Goal: Contribute content: Add original content to the website for others to see

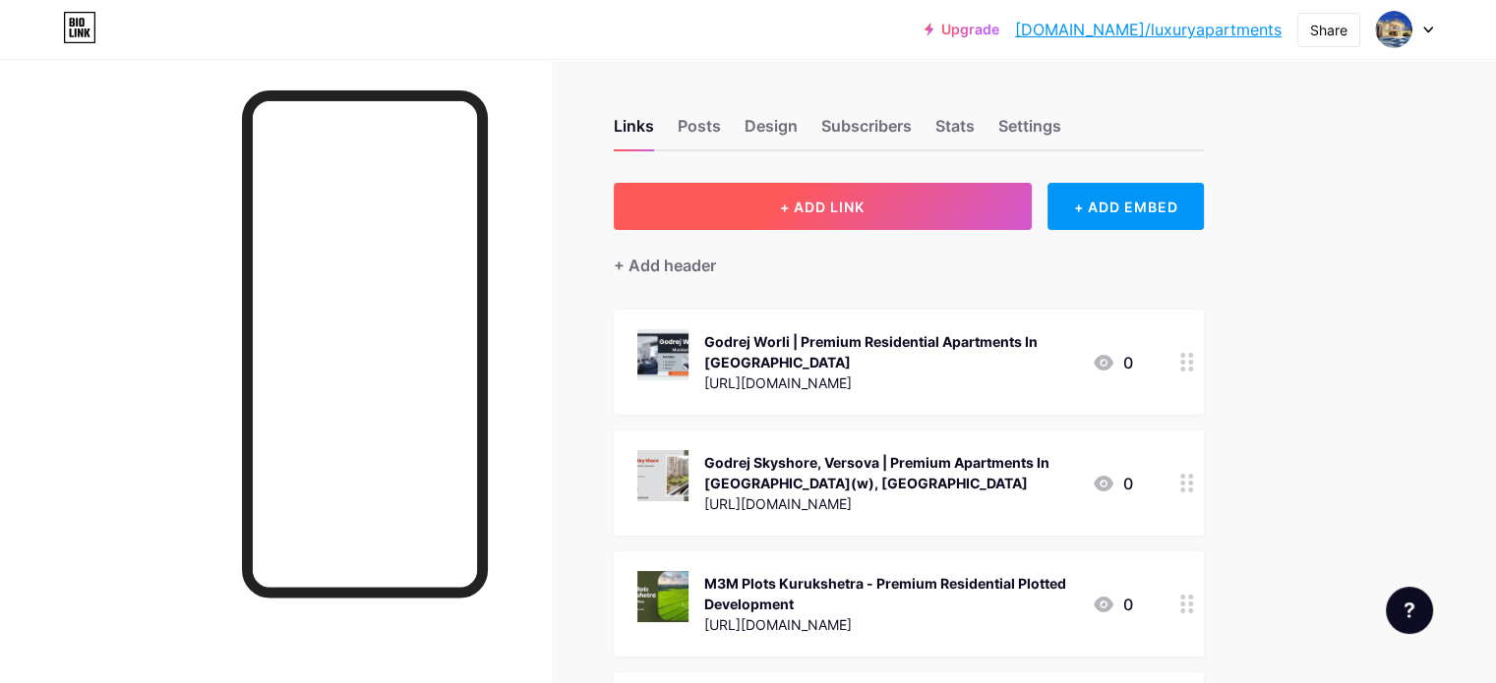
click at [999, 197] on button "+ ADD LINK" at bounding box center [823, 206] width 418 height 47
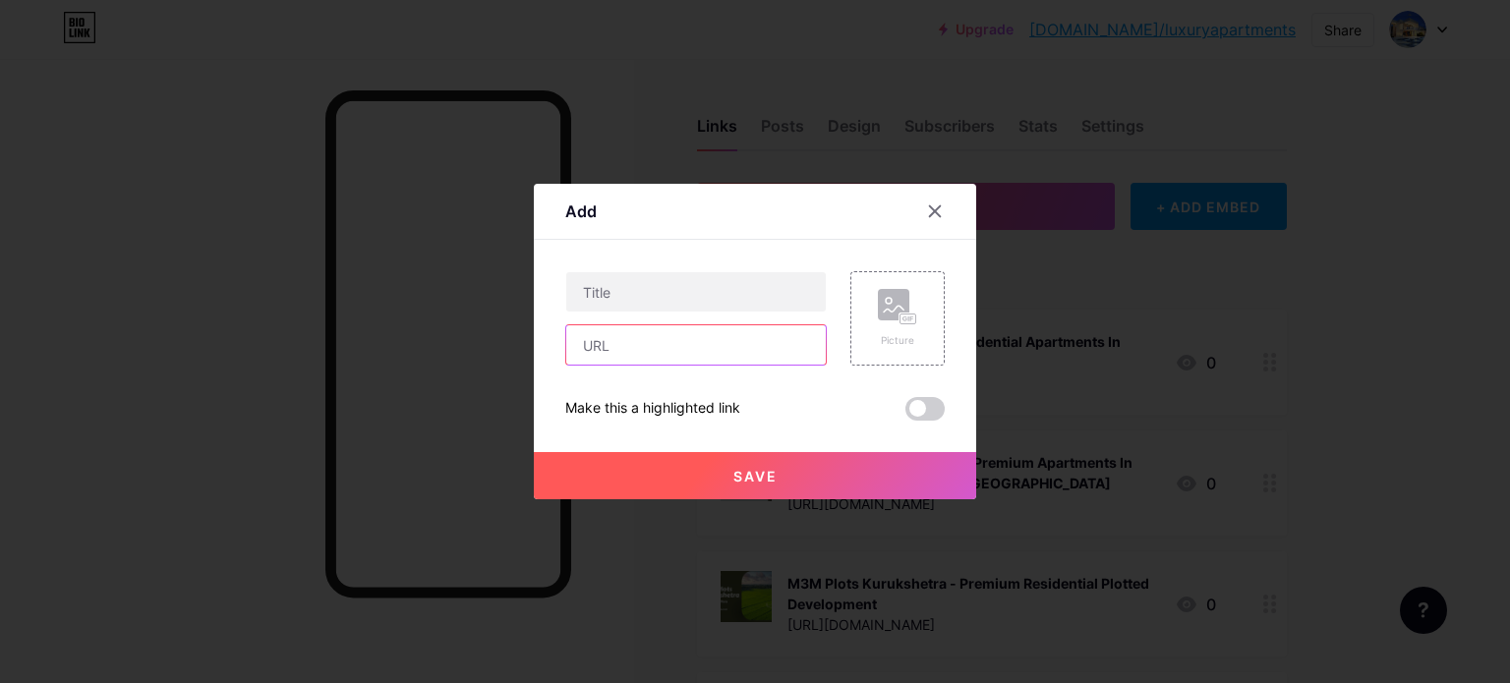
click at [683, 351] on input "text" at bounding box center [696, 344] width 260 height 39
paste input "[URL][DOMAIN_NAME]"
type input "[URL][DOMAIN_NAME]"
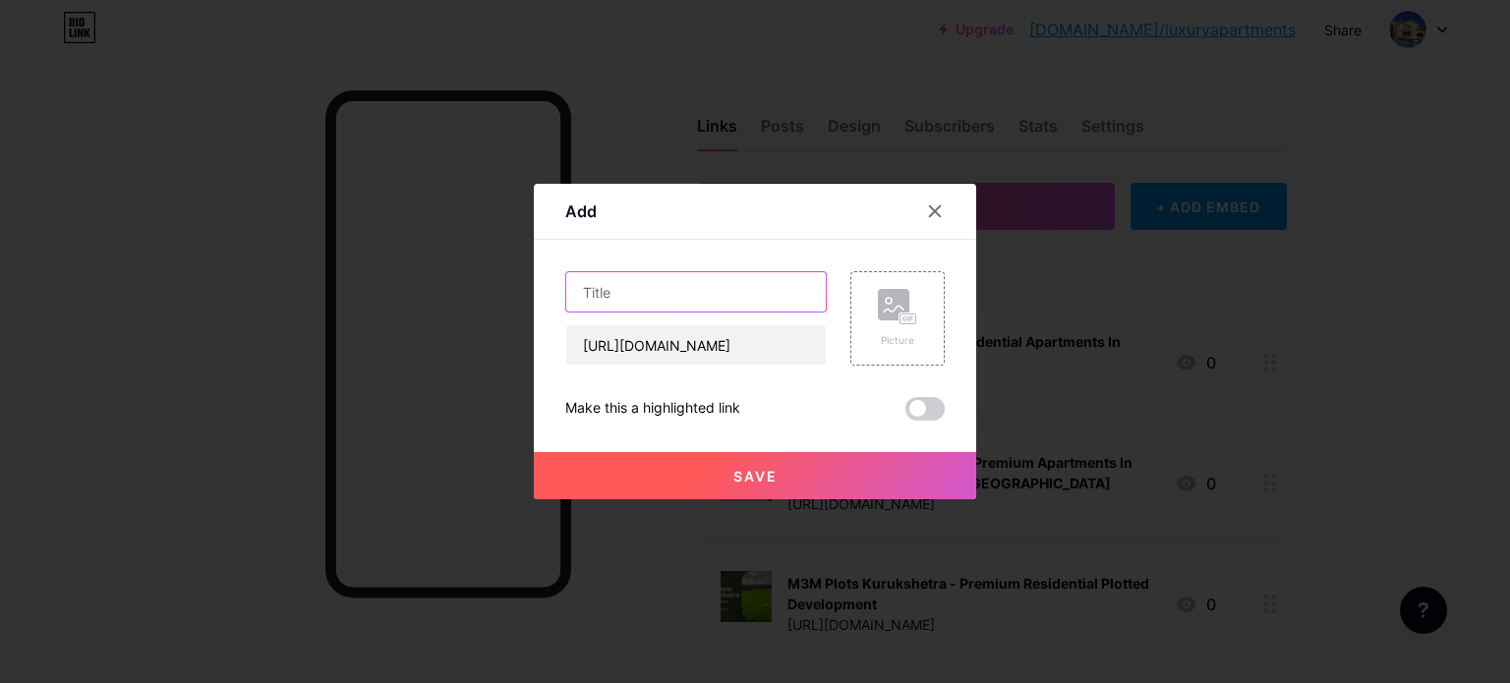
click at [673, 296] on input "text" at bounding box center [696, 291] width 260 height 39
paste input "Keystone [GEOGRAPHIC_DATA] | Premium Residential Apartments In [GEOGRAPHIC_DATA]"
type input "Keystone [GEOGRAPHIC_DATA] | Premium Residential Apartments In [GEOGRAPHIC_DATA]"
click at [912, 316] on rect at bounding box center [909, 320] width 16 height 10
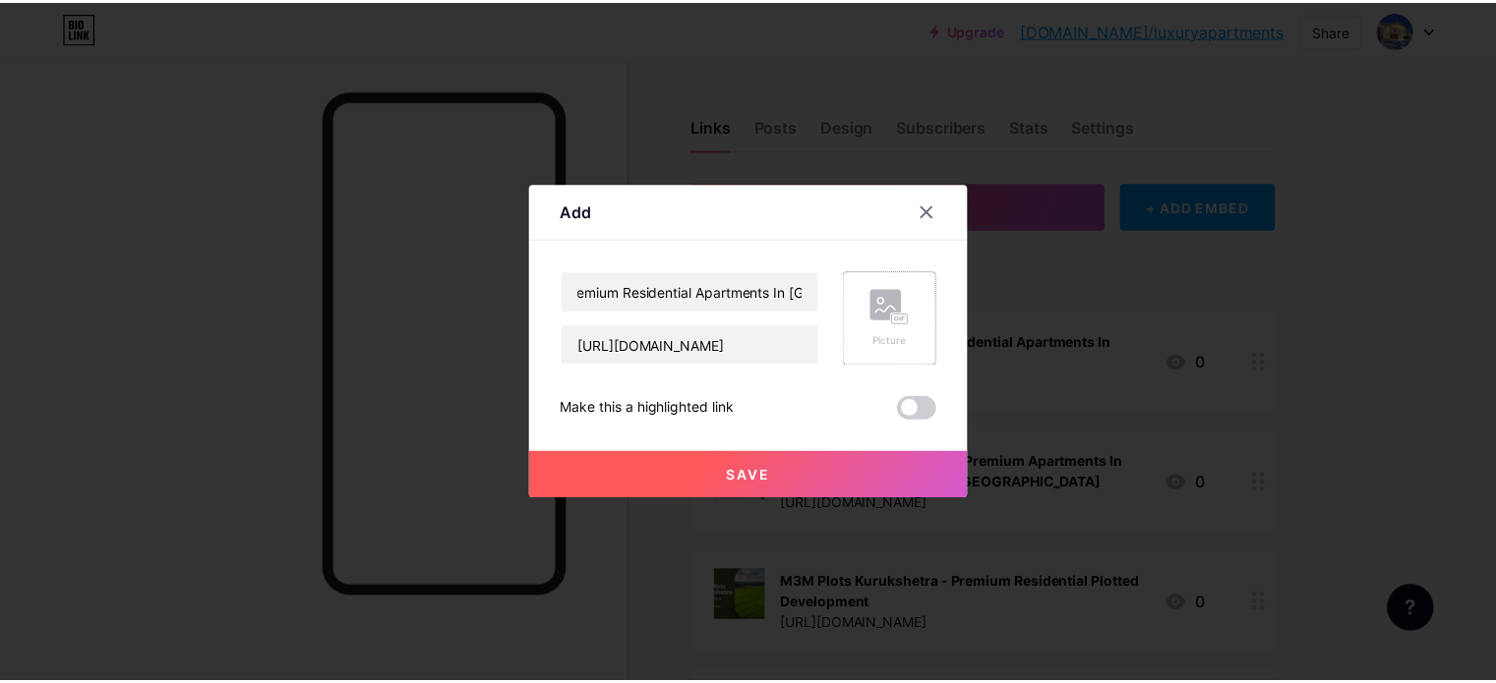
scroll to position [0, 0]
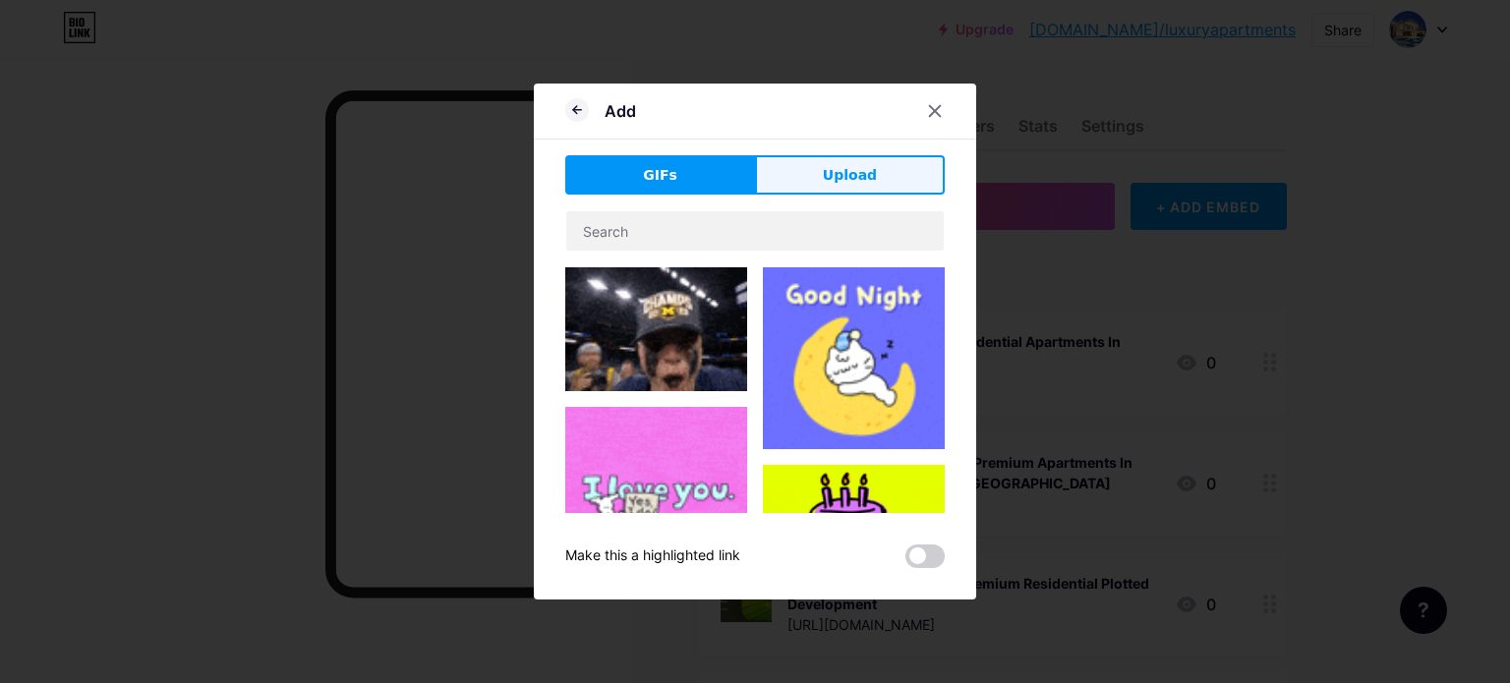
click at [884, 164] on button "Upload" at bounding box center [850, 174] width 190 height 39
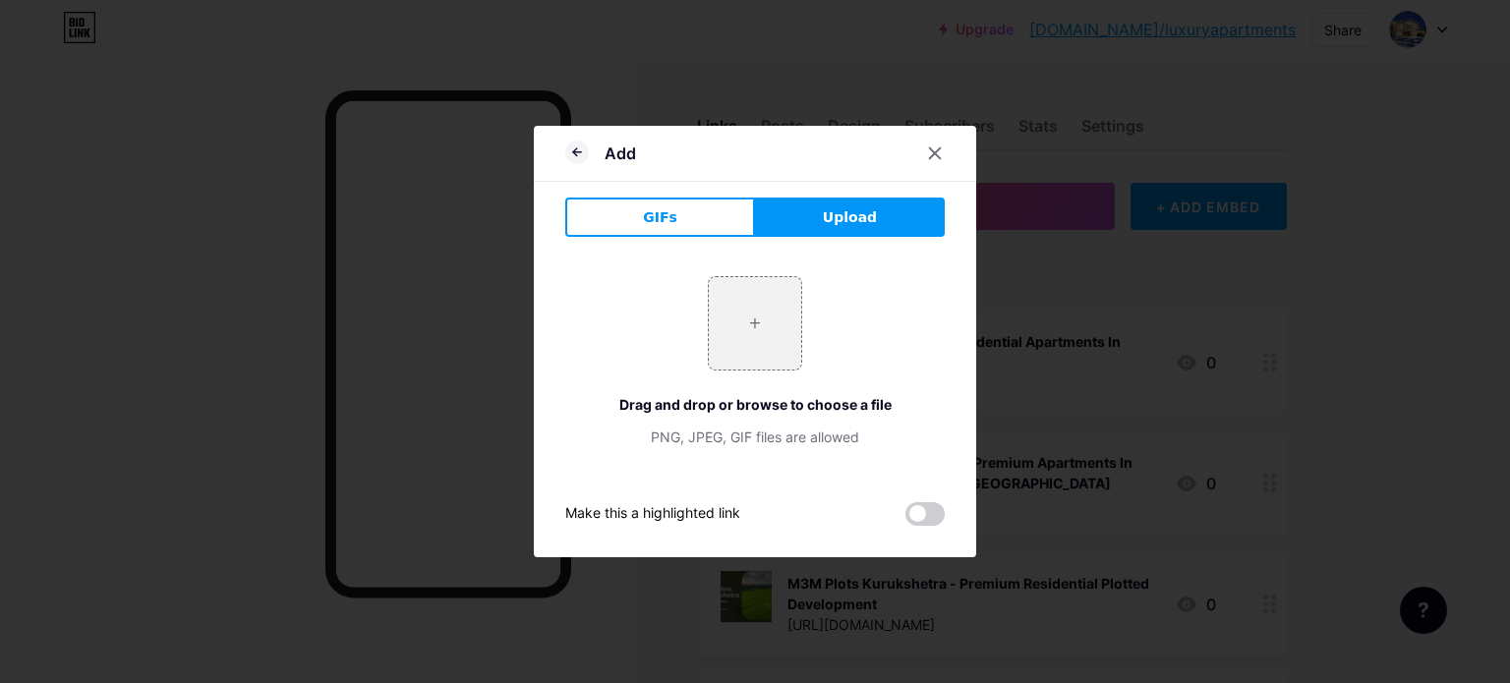
click at [910, 212] on button "Upload" at bounding box center [850, 217] width 190 height 39
click at [755, 323] on input "file" at bounding box center [755, 323] width 92 height 92
type input "C:\fakepath\1.jpg"
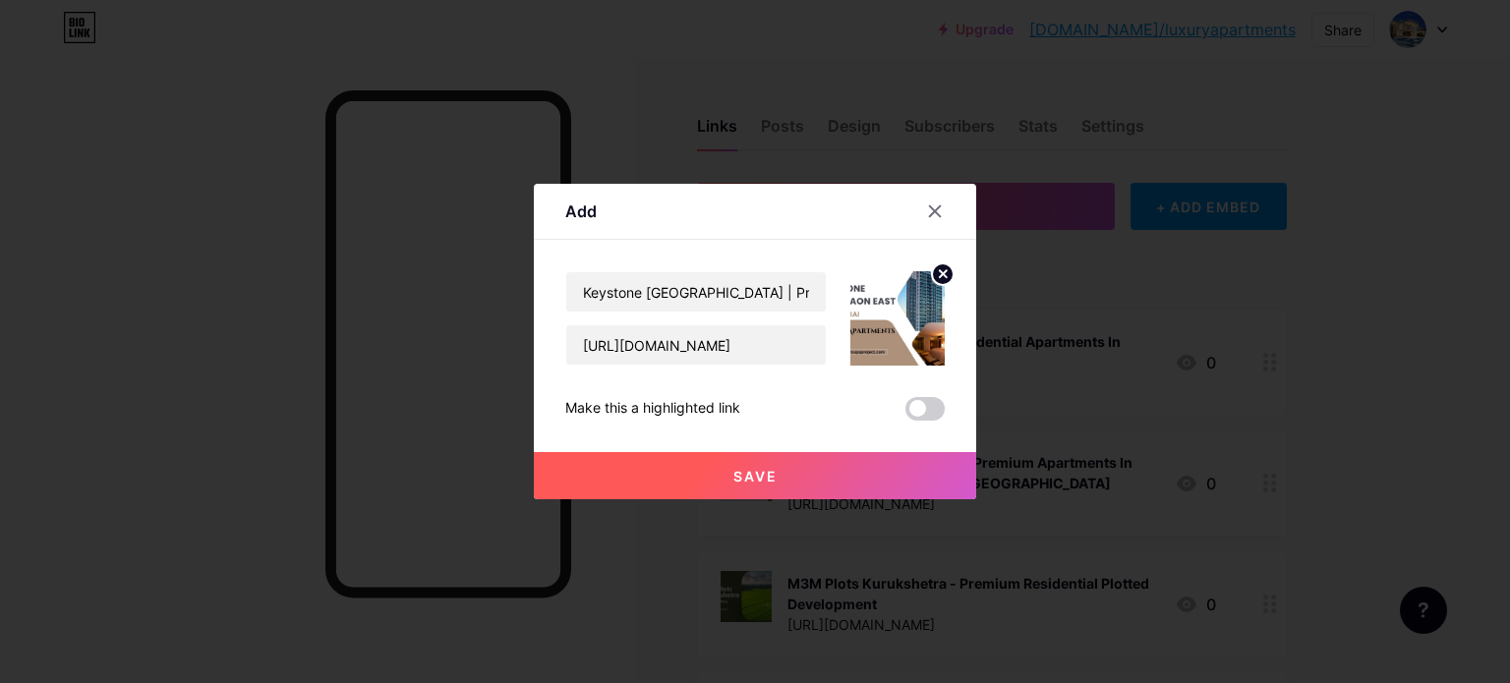
click at [789, 474] on button "Save" at bounding box center [755, 475] width 442 height 47
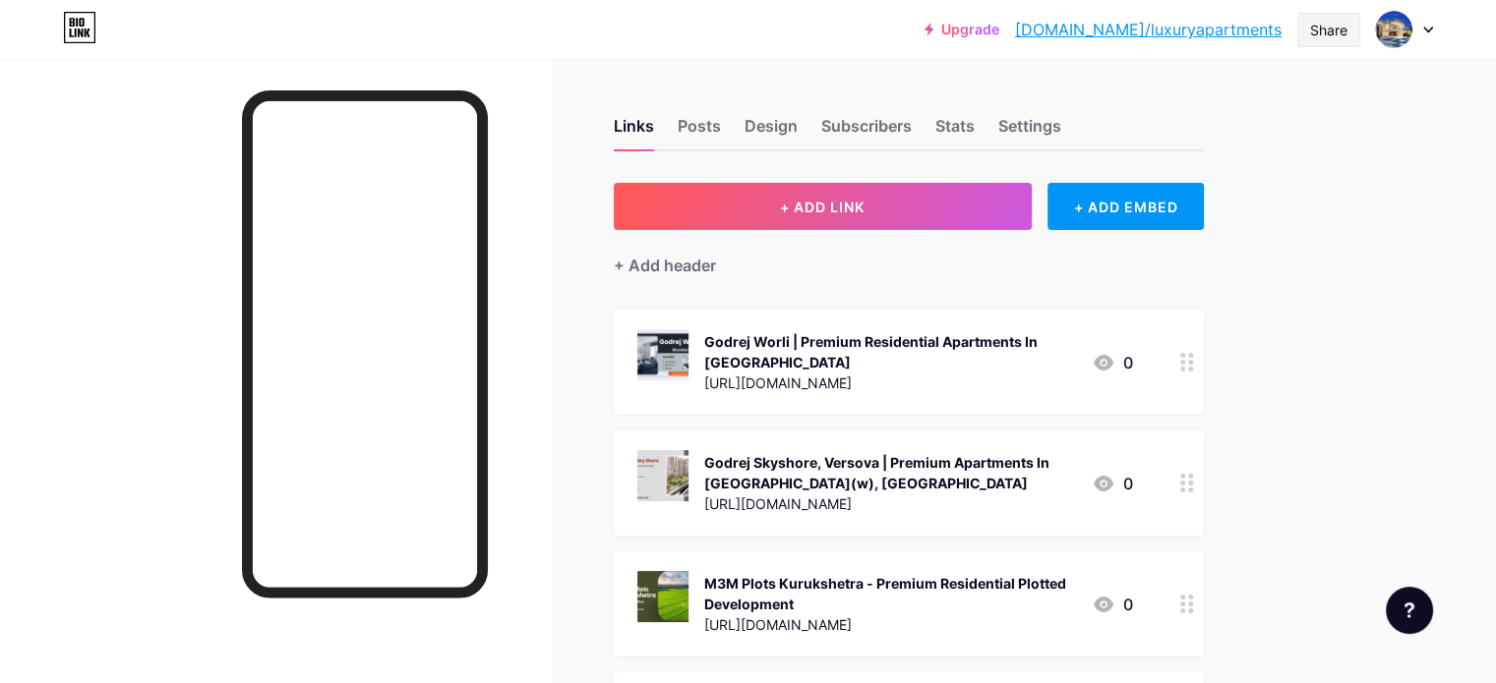
click at [1349, 16] on div "Share" at bounding box center [1328, 30] width 63 height 34
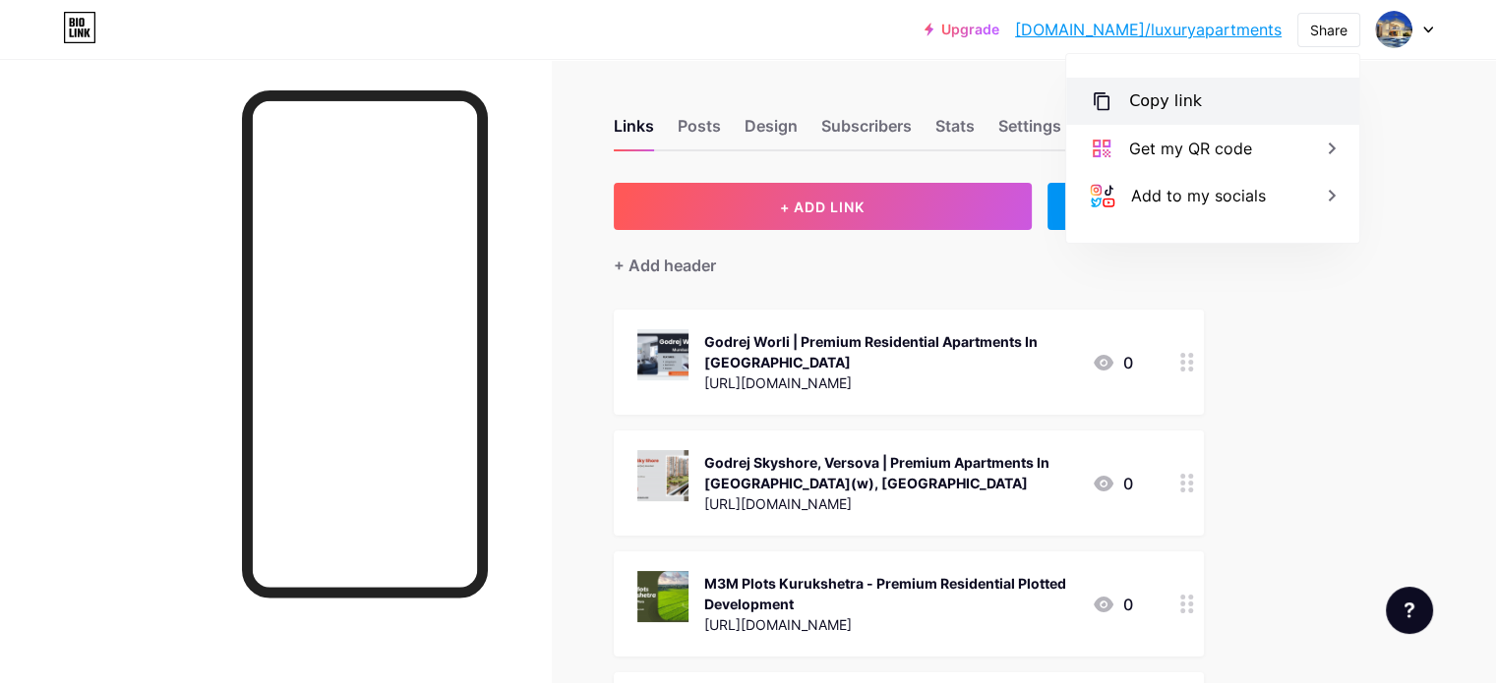
click at [1159, 103] on div "Copy link" at bounding box center [1165, 101] width 73 height 24
